Goal: Complete application form: Complete application form

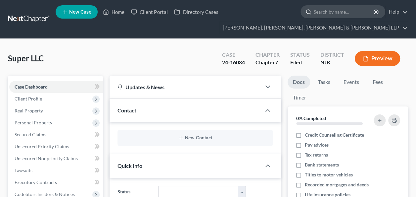
click at [327, 14] on input "search" at bounding box center [344, 12] width 61 height 12
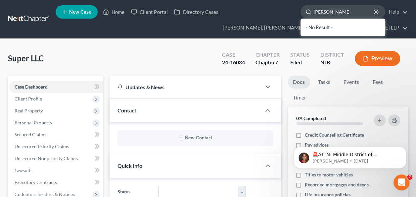
click at [332, 16] on input "Ed Castilo" at bounding box center [344, 12] width 61 height 12
paste input "search"
type input "Castilo"
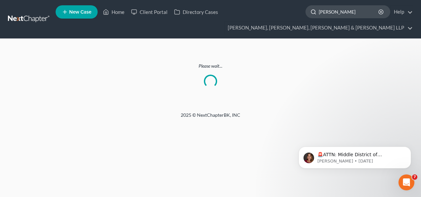
click at [343, 15] on input "Castilo" at bounding box center [349, 12] width 61 height 12
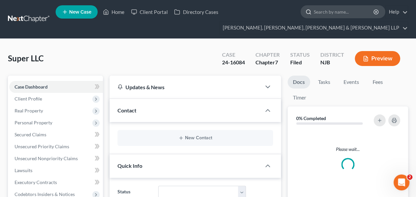
click at [337, 13] on input "search" at bounding box center [344, 12] width 61 height 12
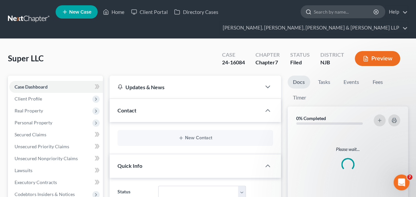
paste input "Castilo"
type input "Castilo"
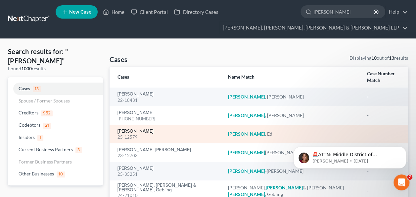
click at [132, 129] on link "[PERSON_NAME]" at bounding box center [136, 131] width 36 height 5
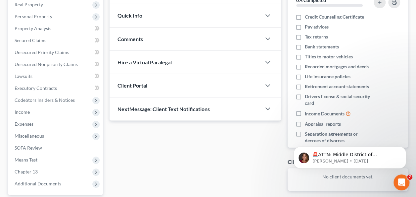
scroll to position [178, 0]
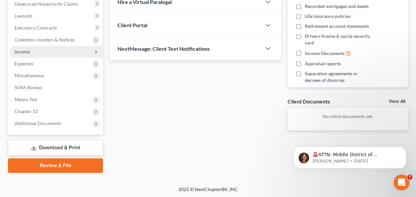
click at [46, 49] on span "Income" at bounding box center [56, 52] width 94 height 12
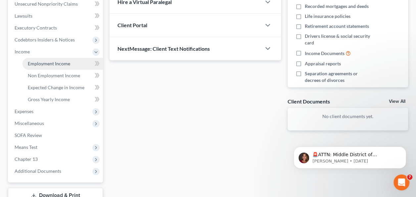
click at [66, 62] on span "Employment Income" at bounding box center [49, 64] width 42 height 6
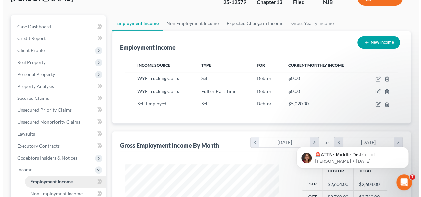
scroll to position [62, 0]
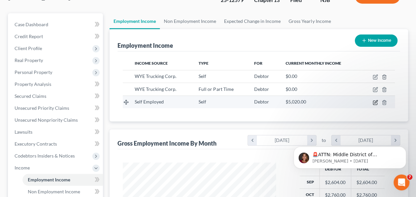
click at [375, 101] on icon "button" at bounding box center [376, 101] width 3 height 3
select select "1"
select select "0"
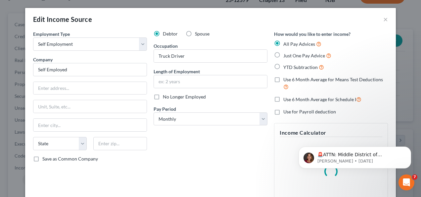
click at [240, 158] on div "Debtor Spouse Occupation Truck Driver Length of Employment No Longer Employed P…" at bounding box center [210, 117] width 121 height 174
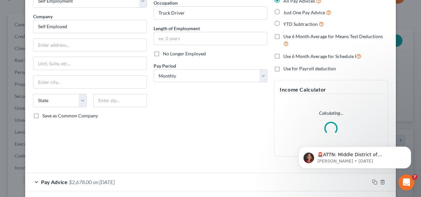
scroll to position [73, 0]
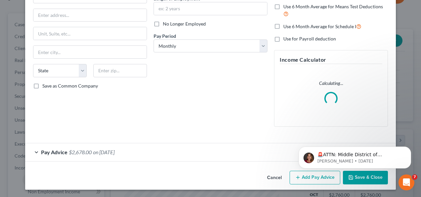
click at [215, 150] on div "Pay Advice $2,678.00 on 09/12/2025" at bounding box center [197, 152] width 345 height 18
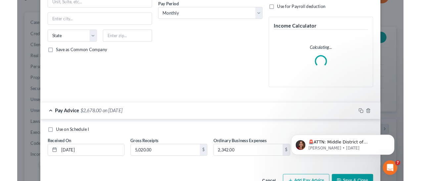
scroll to position [123, 0]
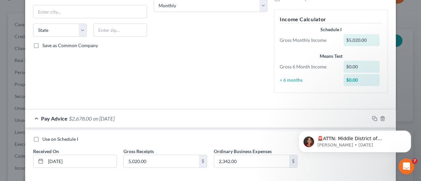
scroll to position [146, 0]
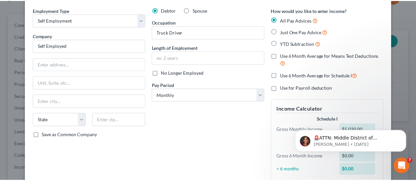
scroll to position [0, 0]
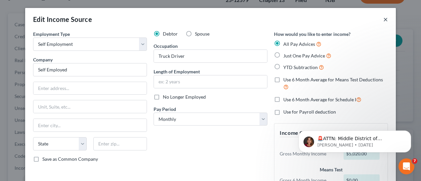
click at [386, 21] on button "×" at bounding box center [386, 19] width 5 height 8
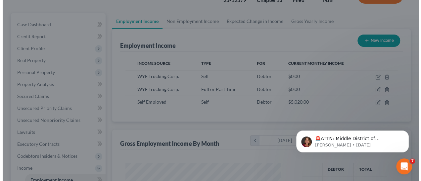
scroll to position [331135, 331086]
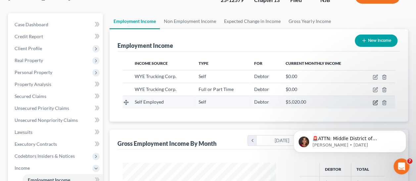
click at [375, 100] on icon "button" at bounding box center [375, 102] width 4 height 4
select select "1"
select select "0"
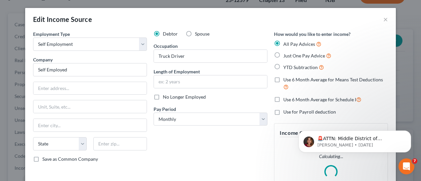
scroll to position [118, 169]
click at [206, 157] on div "Debtor Spouse Occupation Truck Driver Length of Employment No Longer Employed P…" at bounding box center [210, 117] width 121 height 174
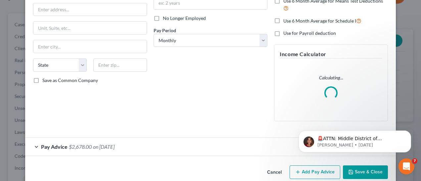
scroll to position [89, 0]
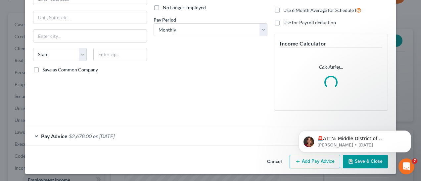
click at [244, 128] on div "Pay Advice $2,678.00 on 09/12/2025" at bounding box center [197, 136] width 345 height 18
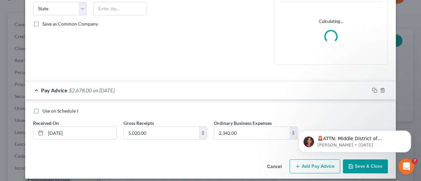
scroll to position [139, 0]
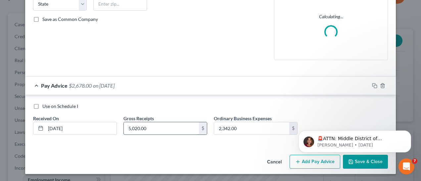
click at [138, 126] on input "5,020.00" at bounding box center [161, 128] width 75 height 13
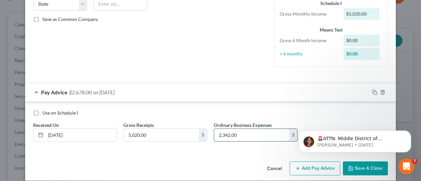
click at [226, 133] on input "2,342.00" at bounding box center [251, 135] width 75 height 13
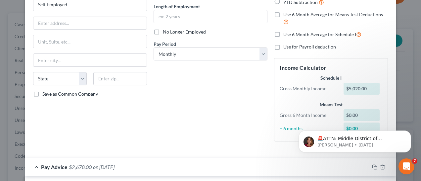
scroll to position [146, 0]
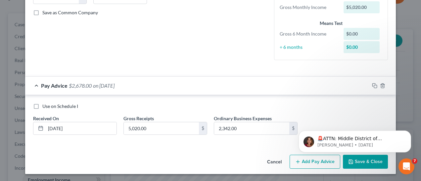
click at [252, 83] on div "Pay Advice $2,678.00 on 09/12/2025" at bounding box center [197, 86] width 345 height 18
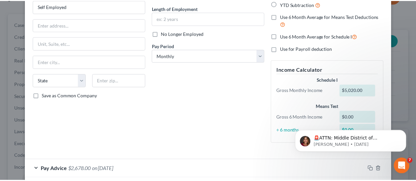
scroll to position [0, 0]
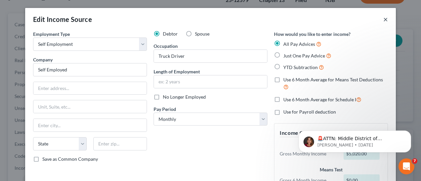
click at [384, 20] on button "×" at bounding box center [386, 19] width 5 height 8
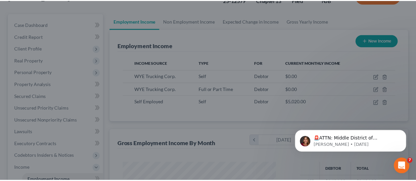
scroll to position [331135, 331086]
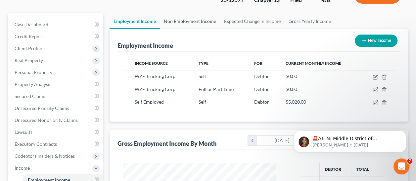
click at [202, 19] on link "Non Employment Income" at bounding box center [190, 21] width 60 height 16
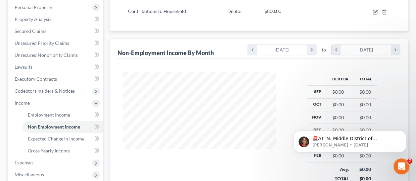
scroll to position [128, 0]
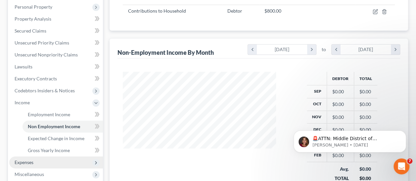
click at [36, 162] on span "Expenses" at bounding box center [56, 162] width 94 height 12
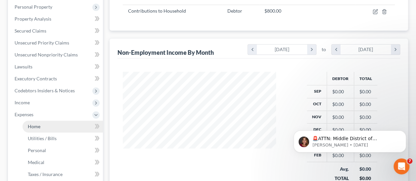
click at [55, 130] on link "Home" at bounding box center [63, 126] width 80 height 12
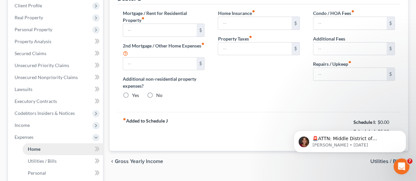
type input "1,600.00"
type input "0.00"
radio input "true"
type input "0.00"
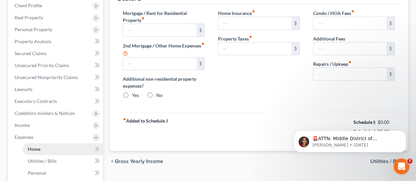
type input "0.00"
type input "50.00"
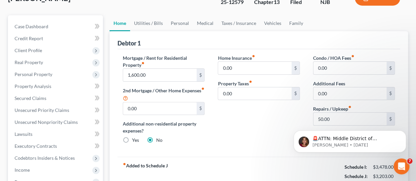
scroll to position [76, 0]
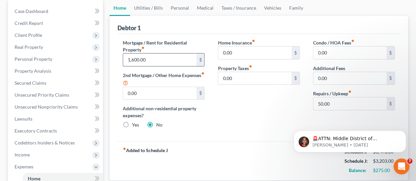
click at [162, 64] on input "1,600.00" at bounding box center [159, 59] width 73 height 13
click at [144, 57] on input "1,600.00" at bounding box center [159, 59] width 73 height 13
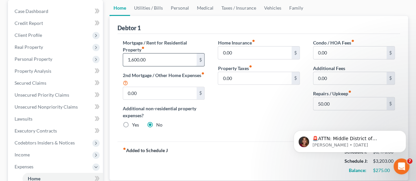
click at [144, 57] on input "1,600.00" at bounding box center [159, 59] width 73 height 13
click at [158, 61] on input "1,600.00" at bounding box center [159, 59] width 73 height 13
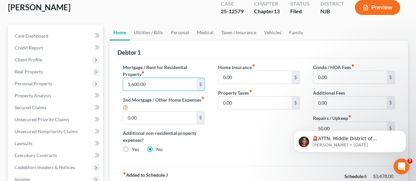
scroll to position [50, 0]
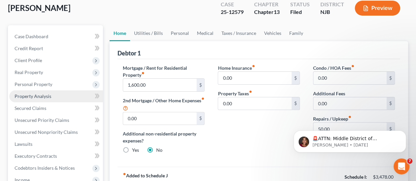
click at [40, 91] on link "Property Analysis" at bounding box center [56, 96] width 94 height 12
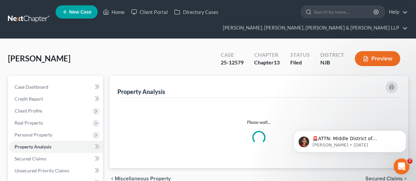
click at [277, 103] on div "Please wait..." at bounding box center [259, 132] width 283 height 70
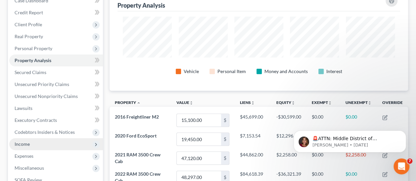
click at [39, 142] on span "Income" at bounding box center [56, 144] width 94 height 12
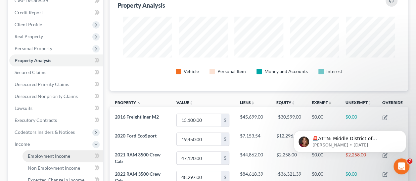
click at [55, 155] on span "Employment Income" at bounding box center [49, 156] width 42 height 6
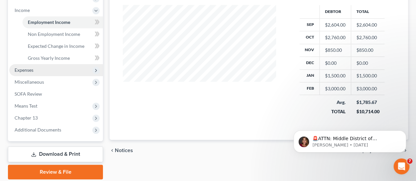
click at [54, 70] on span "Expenses" at bounding box center [56, 70] width 94 height 12
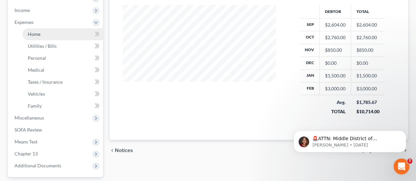
click at [65, 35] on link "Home" at bounding box center [63, 34] width 80 height 12
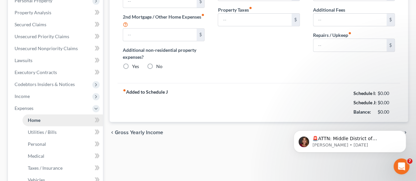
type input "1,600.00"
type input "0.00"
radio input "true"
type input "0.00"
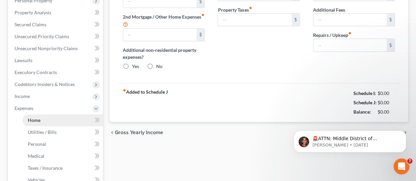
type input "0.00"
type input "50.00"
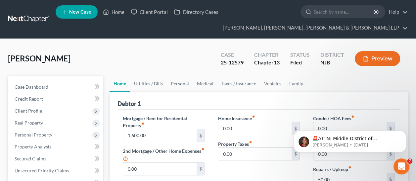
click at [387, 96] on div "Debtor 1" at bounding box center [259, 100] width 283 height 18
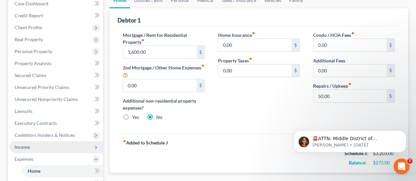
click at [38, 148] on span "Income" at bounding box center [56, 147] width 94 height 12
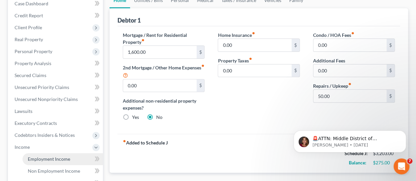
click at [53, 159] on span "Employment Income" at bounding box center [49, 159] width 42 height 6
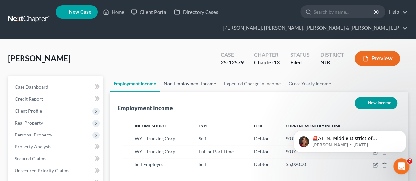
click at [201, 78] on link "Non Employment Income" at bounding box center [190, 84] width 60 height 16
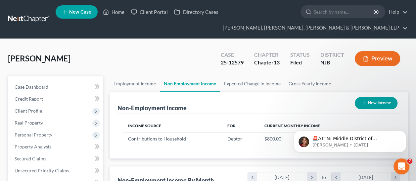
scroll to position [118, 166]
click at [157, 80] on link "Employment Income" at bounding box center [135, 84] width 50 height 16
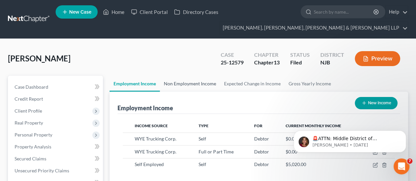
click at [178, 84] on link "Non Employment Income" at bounding box center [190, 84] width 60 height 16
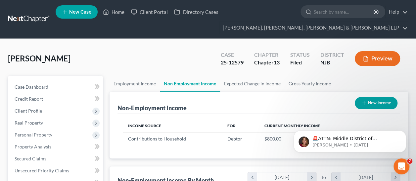
click at [178, 84] on link "Non Employment Income" at bounding box center [190, 84] width 60 height 16
click at [224, 90] on link "Expected Change in Income" at bounding box center [252, 84] width 65 height 16
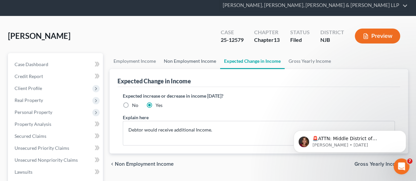
click at [194, 58] on link "Non Employment Income" at bounding box center [190, 61] width 60 height 16
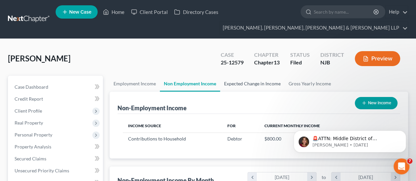
click at [241, 87] on link "Expected Change in Income" at bounding box center [252, 84] width 65 height 16
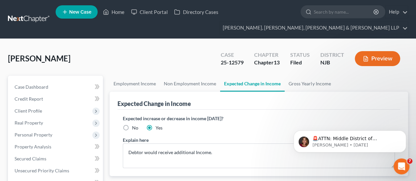
click at [258, 99] on div "Expected Change in Income" at bounding box center [259, 100] width 283 height 18
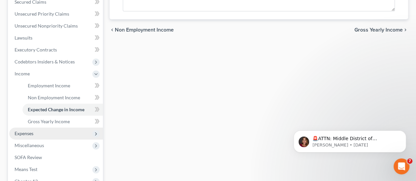
click at [40, 136] on span "Expenses" at bounding box center [56, 133] width 94 height 12
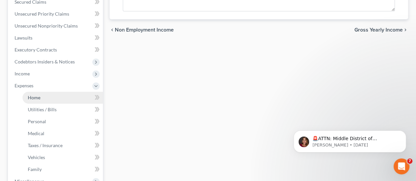
click at [59, 99] on link "Home" at bounding box center [63, 97] width 80 height 12
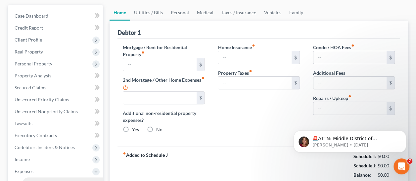
type input "1,600.00"
type input "0.00"
radio input "true"
type input "0.00"
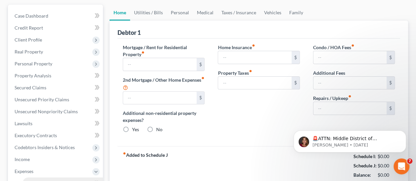
type input "0.00"
type input "50.00"
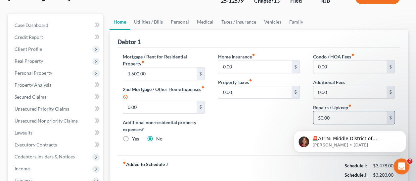
scroll to position [61, 0]
click at [333, 119] on body "🚨ATTN: Middle District of Florida The court has added a new Credit Counseling F…" at bounding box center [350, 139] width 127 height 41
click at [337, 116] on iframe at bounding box center [350, 139] width 133 height 46
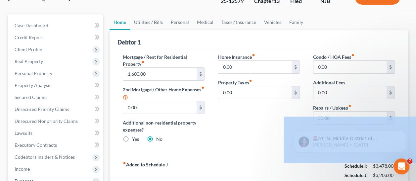
click at [337, 116] on body "Home New Case Client Portal Directory Cases Scura Wigfield, Heyer, Stevens & Ca…" at bounding box center [208, 168] width 416 height 459
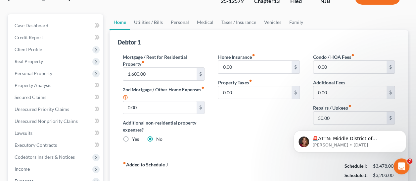
click at [325, 116] on iframe at bounding box center [350, 139] width 133 height 46
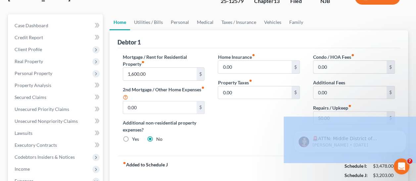
click at [325, 116] on iframe at bounding box center [350, 139] width 133 height 46
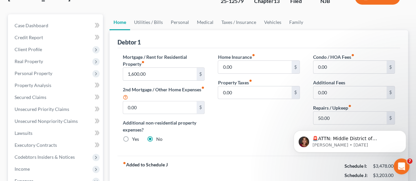
drag, startPoint x: 325, startPoint y: 116, endPoint x: 286, endPoint y: 102, distance: 42.3
click at [286, 102] on div "Home Insurance fiber_manual_record 0.00 $ Property Taxes fiber_manual_record 0.…" at bounding box center [258, 100] width 95 height 94
click at [246, 125] on div "Home Insurance fiber_manual_record 0.00 $ Property Taxes fiber_manual_record 0.…" at bounding box center [258, 100] width 95 height 94
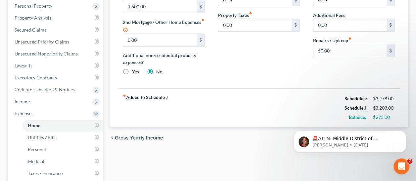
scroll to position [132, 0]
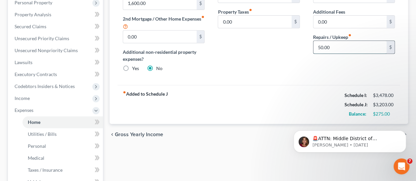
click at [324, 47] on input "50.00" at bounding box center [350, 47] width 73 height 13
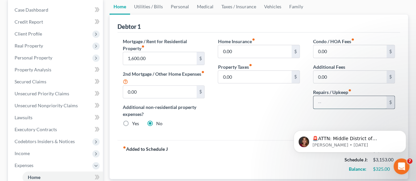
scroll to position [76, 0]
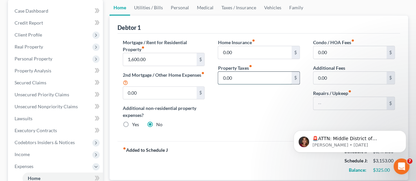
click at [248, 82] on input "0.00" at bounding box center [254, 78] width 73 height 13
click at [149, 9] on link "Utilities / Bills" at bounding box center [148, 8] width 37 height 16
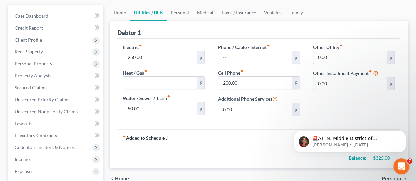
scroll to position [71, 0]
click at [136, 56] on input "250.00" at bounding box center [159, 57] width 73 height 13
click at [238, 75] on label "Cell Phone fiber_manual_record" at bounding box center [231, 72] width 26 height 7
click at [242, 85] on input "200.00" at bounding box center [254, 83] width 73 height 13
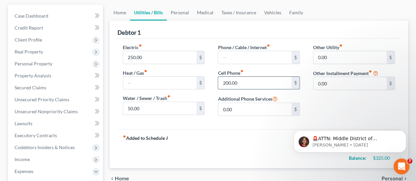
click at [242, 85] on input "200.00" at bounding box center [254, 83] width 73 height 13
click at [240, 82] on input "200.00" at bounding box center [254, 83] width 73 height 13
click at [175, 13] on link "Personal" at bounding box center [180, 13] width 26 height 16
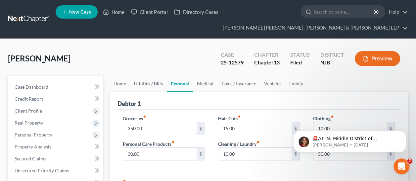
click at [148, 81] on link "Utilities / Bills" at bounding box center [148, 84] width 37 height 16
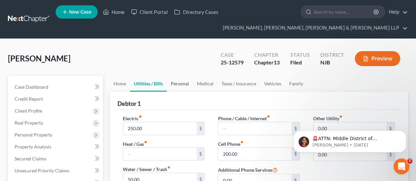
click at [190, 83] on link "Personal" at bounding box center [180, 84] width 26 height 16
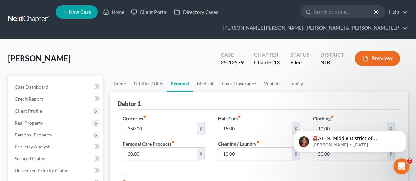
click at [286, 101] on div "Debtor 1" at bounding box center [259, 100] width 283 height 18
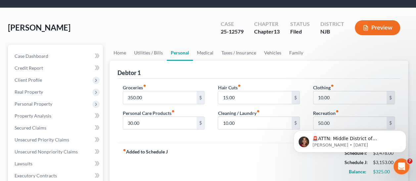
scroll to position [33, 0]
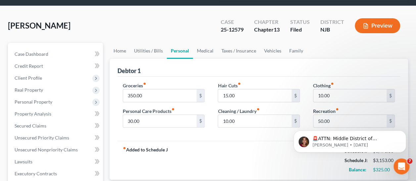
click at [298, 67] on div "Debtor 1" at bounding box center [259, 68] width 283 height 18
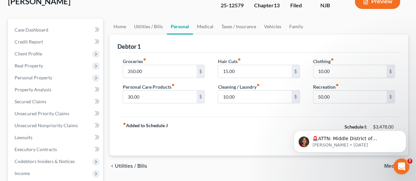
scroll to position [74, 0]
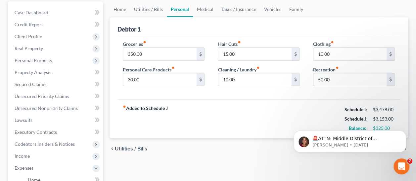
click at [245, 124] on div "fiber_manual_record Added to Schedule J Schedule I: $3,478.00 Schedule J: $3,15…" at bounding box center [259, 118] width 283 height 39
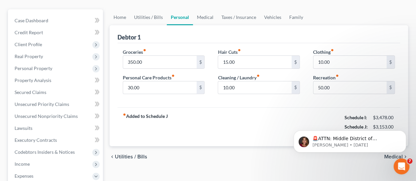
scroll to position [64, 0]
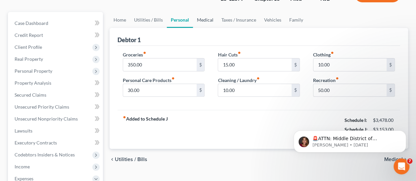
click at [205, 17] on link "Medical" at bounding box center [205, 20] width 25 height 16
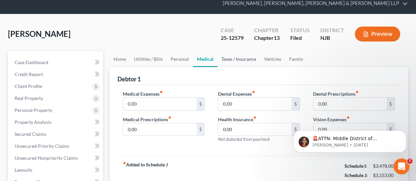
click at [246, 62] on link "Taxes / Insurance" at bounding box center [239, 59] width 43 height 16
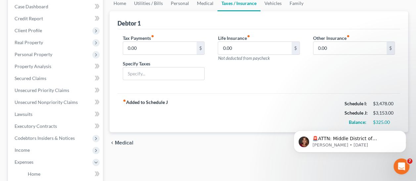
scroll to position [81, 0]
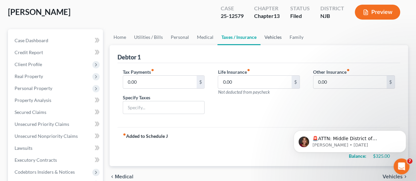
click at [274, 38] on link "Vehicles" at bounding box center [273, 37] width 25 height 16
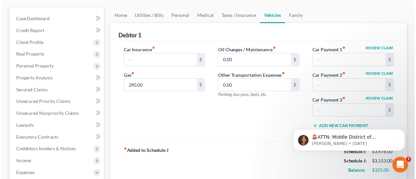
scroll to position [72, 0]
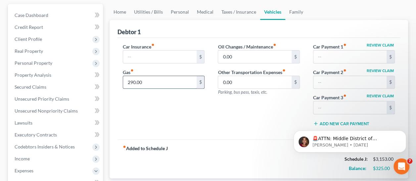
click at [152, 85] on input "290.00" at bounding box center [159, 82] width 73 height 13
click at [163, 56] on input "text" at bounding box center [159, 56] width 73 height 13
click at [121, 88] on div "Car Insurance fiber_manual_record $ Gas fiber_manual_record 290.00 $" at bounding box center [163, 87] width 95 height 88
click at [168, 85] on input "290.00" at bounding box center [159, 82] width 73 height 13
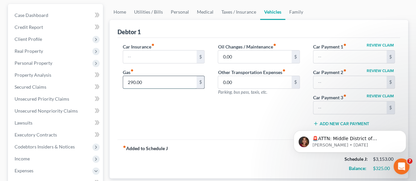
click at [168, 85] on input "290.00" at bounding box center [159, 82] width 73 height 13
click at [148, 84] on input "290.00" at bounding box center [159, 82] width 73 height 13
click at [150, 85] on input "290.00" at bounding box center [159, 82] width 73 height 13
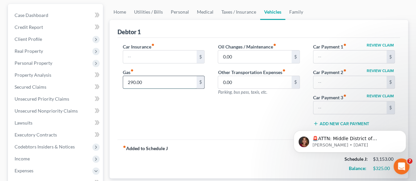
click at [150, 85] on input "290.00" at bounding box center [159, 82] width 73 height 13
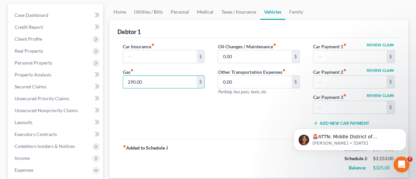
click at [254, 141] on div "fiber_manual_record Added to Schedule J Schedule I: $3,478.00 Schedule J: $3,15…" at bounding box center [259, 158] width 283 height 39
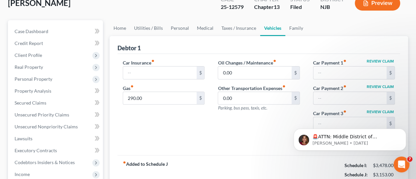
scroll to position [0, 0]
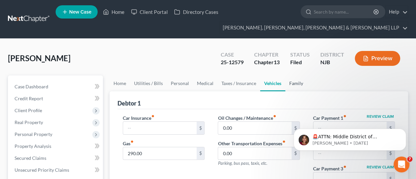
click at [303, 82] on link "Family" at bounding box center [297, 84] width 22 height 16
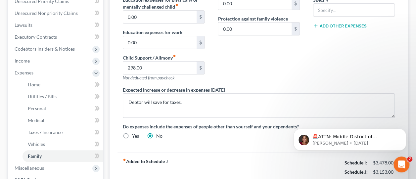
scroll to position [170, 0]
click at [334, 59] on div "Charity / Tithes fiber_manual_record 0.00 $ Other Expenses fiber_manual_record …" at bounding box center [354, 15] width 95 height 141
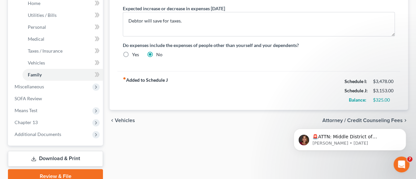
scroll to position [257, 0]
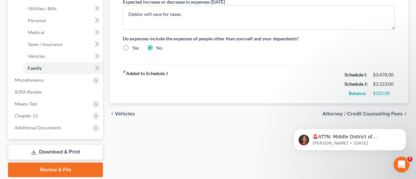
click at [227, 100] on div "fiber_manual_record Added to Schedule J Schedule I: $3,478.00 Schedule J: $3,15…" at bounding box center [259, 84] width 283 height 39
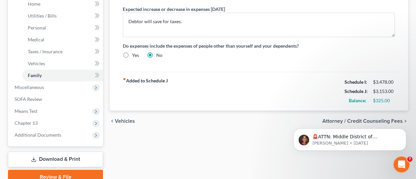
scroll to position [243, 0]
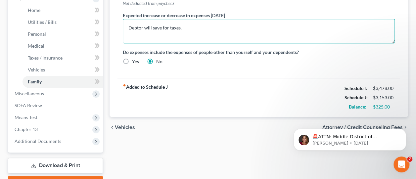
click at [180, 25] on textarea "Debtor will save for taxes." at bounding box center [259, 31] width 272 height 25
click at [144, 25] on textarea "Debtor will save for taxes." at bounding box center [259, 31] width 272 height 25
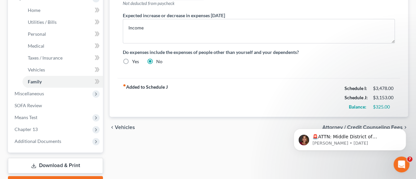
click at [230, 105] on div "fiber_manual_record Added to Schedule J Schedule I: $3,478.00 Schedule J: $3,15…" at bounding box center [259, 97] width 283 height 39
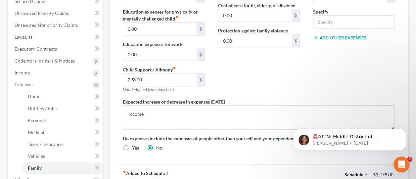
scroll to position [157, 0]
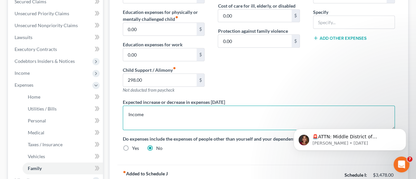
click at [151, 112] on textarea "Income" at bounding box center [259, 118] width 272 height 25
click at [144, 111] on textarea "Income" at bounding box center [259, 118] width 272 height 25
type textarea "I"
click at [220, 115] on textarea "Debtor" at bounding box center [259, 118] width 272 height 25
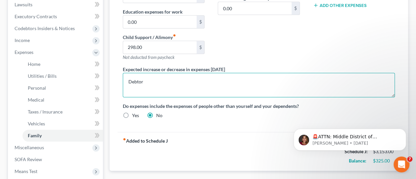
scroll to position [189, 0]
type textarea "Debtor"
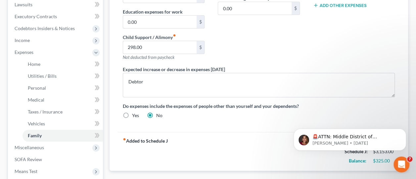
click at [132, 113] on label "Yes" at bounding box center [135, 115] width 7 height 7
click at [135, 113] on input "Yes" at bounding box center [137, 114] width 4 height 4
radio input "true"
radio input "false"
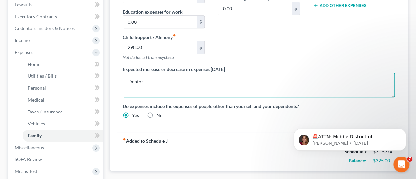
click at [155, 80] on textarea "Debtor" at bounding box center [259, 85] width 272 height 25
drag, startPoint x: 250, startPoint y: 81, endPoint x: 224, endPoint y: 80, distance: 26.2
click at [224, 80] on textarea "Debtor is expected to pay taxes on the income he received." at bounding box center [259, 85] width 272 height 25
type textarea "Debtor is expected to pay taxes on the income."
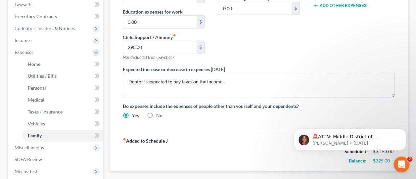
click at [210, 105] on label "Do expenses include the expenses of people other than yourself and your depende…" at bounding box center [259, 106] width 272 height 7
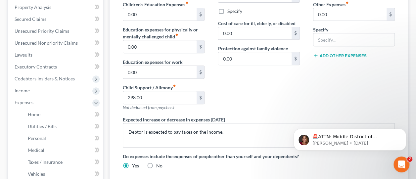
scroll to position [142, 0]
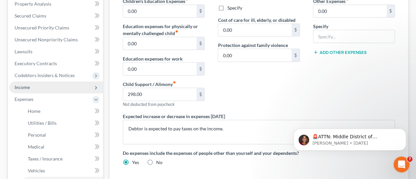
click at [39, 89] on span "Income" at bounding box center [56, 87] width 94 height 12
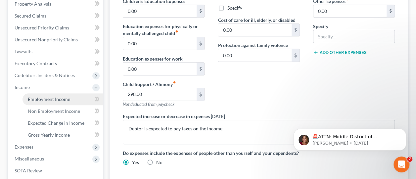
click at [49, 102] on link "Employment Income" at bounding box center [63, 99] width 80 height 12
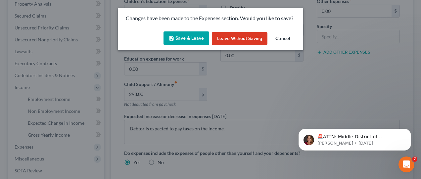
click at [190, 35] on button "Save & Leave" at bounding box center [187, 38] width 46 height 14
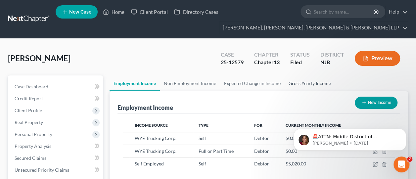
click at [312, 81] on link "Gross Yearly Income" at bounding box center [310, 84] width 50 height 16
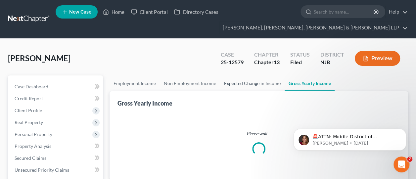
click at [248, 82] on link "Expected Change in Income" at bounding box center [252, 84] width 65 height 16
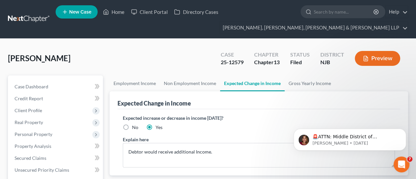
click at [132, 126] on label "No" at bounding box center [135, 127] width 6 height 7
click at [135, 126] on input "No" at bounding box center [137, 126] width 4 height 4
radio input "true"
click at [156, 128] on label "Yes" at bounding box center [159, 127] width 7 height 7
click at [158, 128] on input "Yes" at bounding box center [160, 126] width 4 height 4
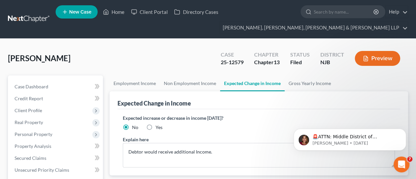
radio input "true"
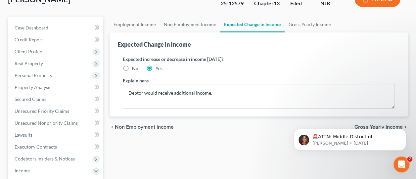
scroll to position [66, 0]
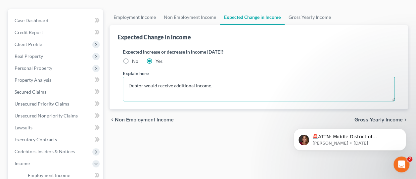
click at [126, 85] on textarea "Debtor would receive additional Income." at bounding box center [259, 89] width 272 height 25
click at [274, 86] on textarea "Schedule I is based on income he received from August 23 to September 12 Debtor…" at bounding box center [259, 89] width 272 height 25
click at [245, 84] on textarea "Schedule I is based on income he received from August 23 to Sep12 Debtor would …" at bounding box center [259, 89] width 272 height 25
click at [239, 85] on textarea "Schedule I is based on income he received from August 23 to Sep12 Debtor would …" at bounding box center [259, 89] width 272 height 25
click at [307, 88] on textarea "Schedule I is based on income he received from Aug 23 to Sep12 Debtor would rec…" at bounding box center [259, 89] width 272 height 25
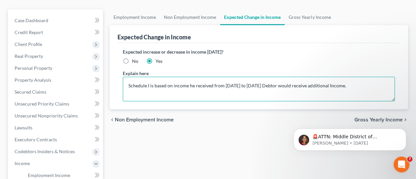
click at [255, 84] on textarea "Schedule I is based on income he received from Aug 23 to Sep12 Debtor would rec…" at bounding box center [259, 89] width 272 height 25
click at [256, 85] on textarea "Schedule I is based on income he received from Aug 23 to Sep12 Debtor would rec…" at bounding box center [259, 89] width 272 height 25
click at [267, 82] on textarea "Schedule I is based on income he received from Aug 23 to Sep12. Debtor would re…" at bounding box center [259, 89] width 272 height 25
click at [309, 88] on textarea "Schedule I is based on income he received from Aug 23 to Sep12. Debtor would re…" at bounding box center [259, 89] width 272 height 25
click at [357, 88] on textarea "Schedule I is based on income he received from Aug 23 to Sep12. Debtor would re…" at bounding box center [259, 89] width 272 height 25
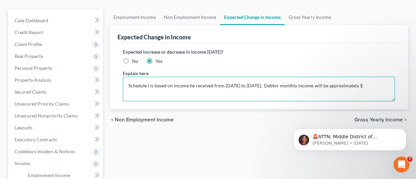
click at [357, 88] on textarea "Schedule I is based on income he received from Aug 23 to Sep12. Debtor monthly …" at bounding box center [259, 89] width 272 height 25
drag, startPoint x: 364, startPoint y: 85, endPoint x: 333, endPoint y: 82, distance: 31.6
click at [333, 82] on textarea "Schedule I is based on income he received from Aug 23 to Sep12. Debtor monthly …" at bounding box center [259, 89] width 272 height 25
click at [319, 85] on textarea "Schedule I is based on income he received from Aug 23 to Sep12. Debtor monthly …" at bounding box center [259, 89] width 272 height 25
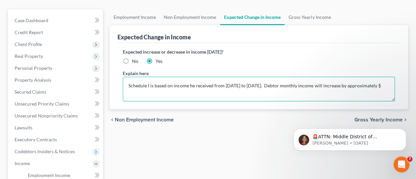
click at [386, 87] on textarea "Schedule I is based on income he received from Aug 23 to Sep12. Debtor monthly …" at bounding box center [259, 89] width 272 height 25
drag, startPoint x: 161, startPoint y: 92, endPoint x: 127, endPoint y: 90, distance: 33.8
click at [127, 90] on textarea "Schedule I is based on income he received from Aug 23 to Sep12. Debtor monthly …" at bounding box center [259, 89] width 272 height 25
type textarea "Schedule I is based on income he received from Aug 23 to Sep12. Debtor monthly …"
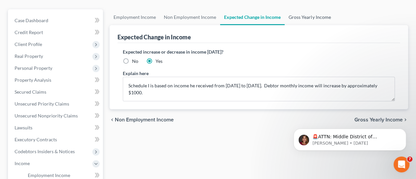
click at [294, 17] on link "Gross Yearly Income" at bounding box center [310, 17] width 50 height 16
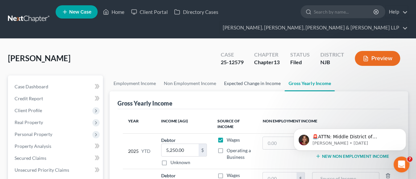
click at [251, 90] on link "Expected Change in Income" at bounding box center [252, 84] width 65 height 16
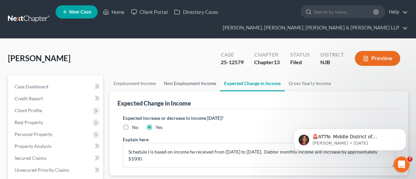
click at [202, 81] on link "Non Employment Income" at bounding box center [190, 84] width 60 height 16
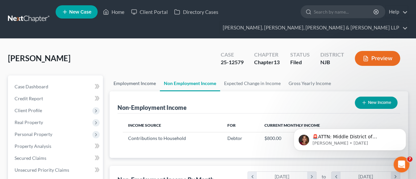
click at [137, 83] on link "Employment Income" at bounding box center [135, 84] width 50 height 16
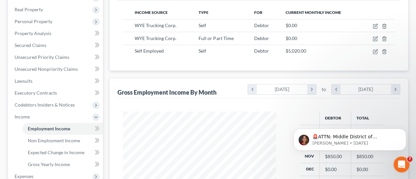
scroll to position [113, 0]
click at [218, 103] on div "Debtor Total Sep $2,604.00 $2,604.00 Oct $2,760.00 $2,760.00 Nov $850.00 $850.0…" at bounding box center [259, 172] width 283 height 148
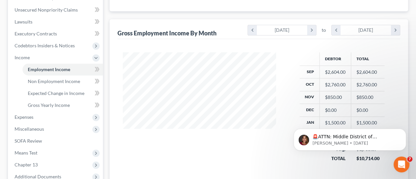
scroll to position [173, 0]
click at [315, 91] on th "Nov" at bounding box center [310, 97] width 20 height 13
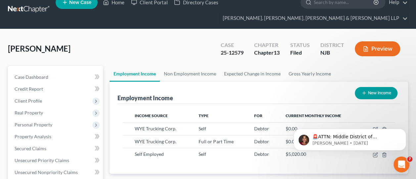
scroll to position [0, 0]
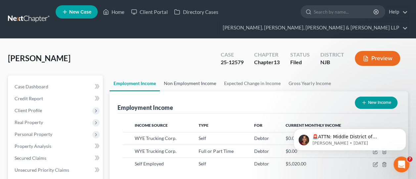
click at [180, 85] on link "Non Employment Income" at bounding box center [190, 84] width 60 height 16
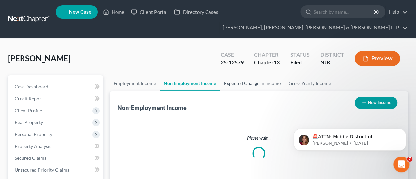
click at [262, 87] on link "Expected Change in Income" at bounding box center [252, 84] width 65 height 16
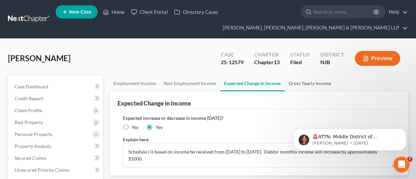
click at [305, 83] on link "Gross Yearly Income" at bounding box center [310, 84] width 50 height 16
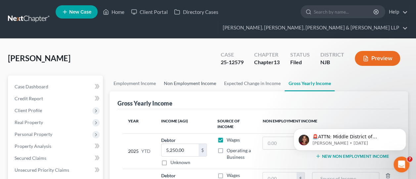
click at [198, 80] on link "Non Employment Income" at bounding box center [190, 84] width 60 height 16
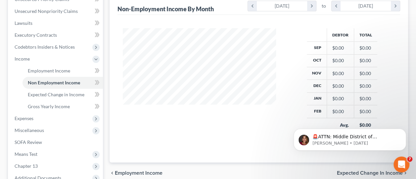
scroll to position [171, 0]
click at [48, 113] on span "Expenses" at bounding box center [56, 118] width 94 height 12
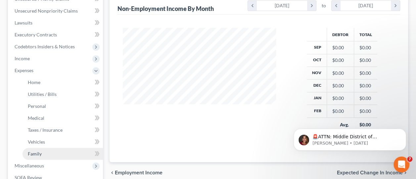
click at [50, 152] on link "Family" at bounding box center [63, 154] width 80 height 12
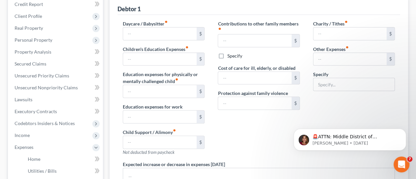
type input "0.00"
type input "298.00"
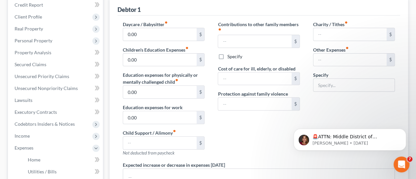
type input "0.00"
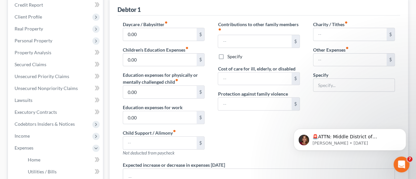
type textarea "Debtor is expected to pay taxes on the income."
radio input "true"
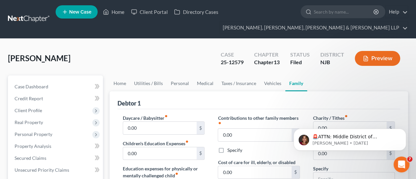
click at [381, 103] on div "Debtor 1" at bounding box center [259, 100] width 283 height 18
click at [154, 84] on link "Utilities / Bills" at bounding box center [148, 84] width 37 height 16
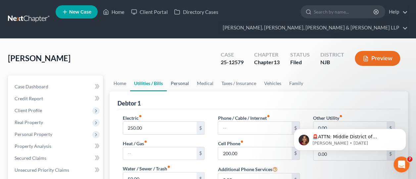
click at [178, 85] on link "Personal" at bounding box center [180, 84] width 26 height 16
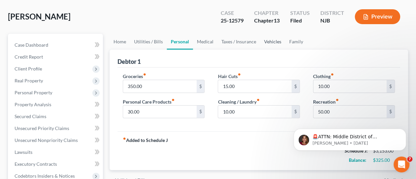
click at [272, 40] on link "Vehicles" at bounding box center [272, 42] width 25 height 16
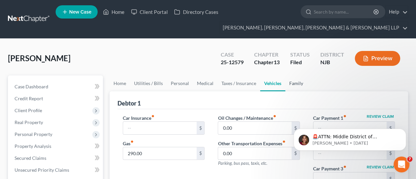
click at [292, 85] on link "Family" at bounding box center [297, 84] width 22 height 16
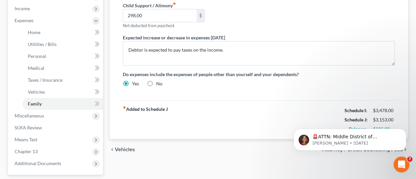
scroll to position [219, 0]
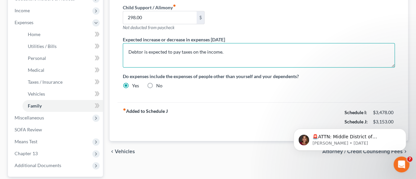
click at [229, 52] on textarea "Debtor is expected to pay taxes on the income." at bounding box center [259, 55] width 272 height 25
click at [218, 64] on textarea "Debtor is expected to pay taxes on the income, and may inccure additional exp" at bounding box center [259, 55] width 272 height 25
click at [256, 50] on textarea "Debtor is expected to pay taxes on the income, and may inccure additional exp" at bounding box center [259, 55] width 272 height 25
click at [249, 49] on textarea "Debtor is expected to pay taxes on the income, and may inccur additional exp" at bounding box center [259, 55] width 272 height 25
click at [299, 49] on textarea "Debtor is expected to pay taxes on the income, and may inccure additional exp" at bounding box center [259, 55] width 272 height 25
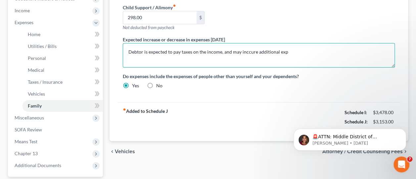
click at [252, 53] on textarea "Debtor is expected to pay taxes on the income, and may inccure additional exp" at bounding box center [259, 55] width 272 height 25
click at [244, 50] on textarea "Debtor is expected to pay taxes on the income, and may inccure additional exp" at bounding box center [259, 55] width 272 height 25
click at [283, 52] on textarea "Debtor is expected to pay taxes on the income, and may inccure additional exp" at bounding box center [259, 55] width 272 height 25
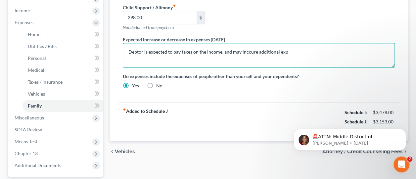
click at [246, 47] on textarea "Debtor is expected to pay taxes on the income, and may inccure additional exp" at bounding box center [259, 55] width 272 height 25
click at [245, 50] on textarea "Debtor is expected to pay taxes on the income, and may inccure additional exp" at bounding box center [259, 55] width 272 height 25
click at [272, 52] on textarea "Debtor is expected to pay taxes on the income, and may inacure additional exp" at bounding box center [259, 55] width 272 height 25
click at [257, 48] on textarea "Debtor is expected to pay taxes on the income, and may inacure additional exp" at bounding box center [259, 55] width 272 height 25
click at [299, 48] on textarea "Debtor is expected to pay taxes on the income, and may inacure additional exp" at bounding box center [259, 55] width 272 height 25
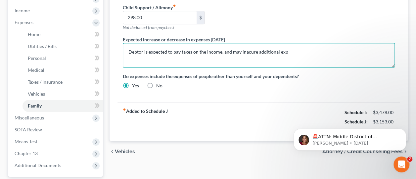
click at [262, 48] on textarea "Debtor is expected to pay taxes on the income, and may inacure additional exp" at bounding box center [259, 55] width 272 height 25
click at [237, 51] on textarea "Debtor is expected to pay taxes on the income, and may inacure additional exp" at bounding box center [259, 55] width 272 height 25
click at [249, 51] on textarea "Debtor is expected to pay taxes on the income, and may inacure additional exp" at bounding box center [259, 55] width 272 height 25
click at [246, 48] on textarea "Debtor is expected to pay taxes on the income, and may inacure additional exp" at bounding box center [259, 55] width 272 height 25
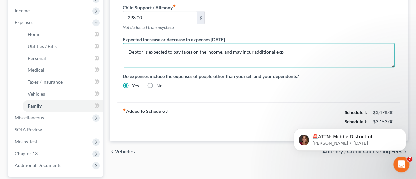
click at [271, 49] on textarea "Debtor is expected to pay taxes on the income, and may incur additional exp" at bounding box center [259, 55] width 272 height 25
click at [294, 50] on textarea "Debtor is expected to pay taxes on the income, and may incur additional exp" at bounding box center [259, 55] width 272 height 25
click at [340, 59] on textarea "Debtor is expected to pay taxes on the income, and may incur additional expense…" at bounding box center [259, 55] width 272 height 25
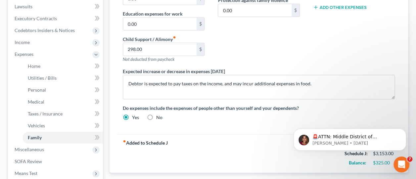
scroll to position [180, 0]
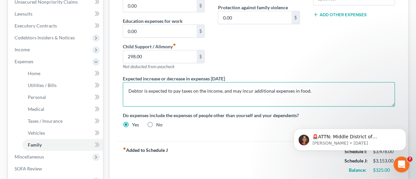
click at [304, 91] on textarea "Debtor is expected to pay taxes on the income, and may incur additional expense…" at bounding box center [259, 94] width 272 height 25
click at [301, 89] on textarea "Debtor is expected to pay taxes on the income and may incur additional expenses…" at bounding box center [259, 94] width 272 height 25
type textarea "Debtor is expected to pay taxes on the income and may incur additional expenses…"
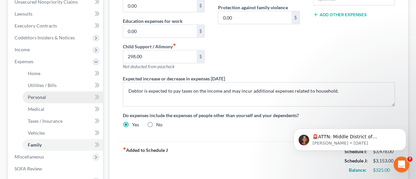
click at [49, 97] on link "Personal" at bounding box center [63, 97] width 80 height 12
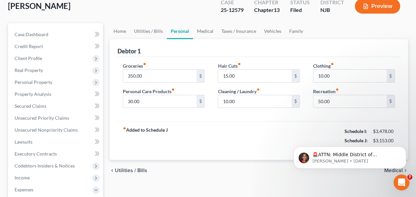
scroll to position [53, 0]
